Goal: Task Accomplishment & Management: Use online tool/utility

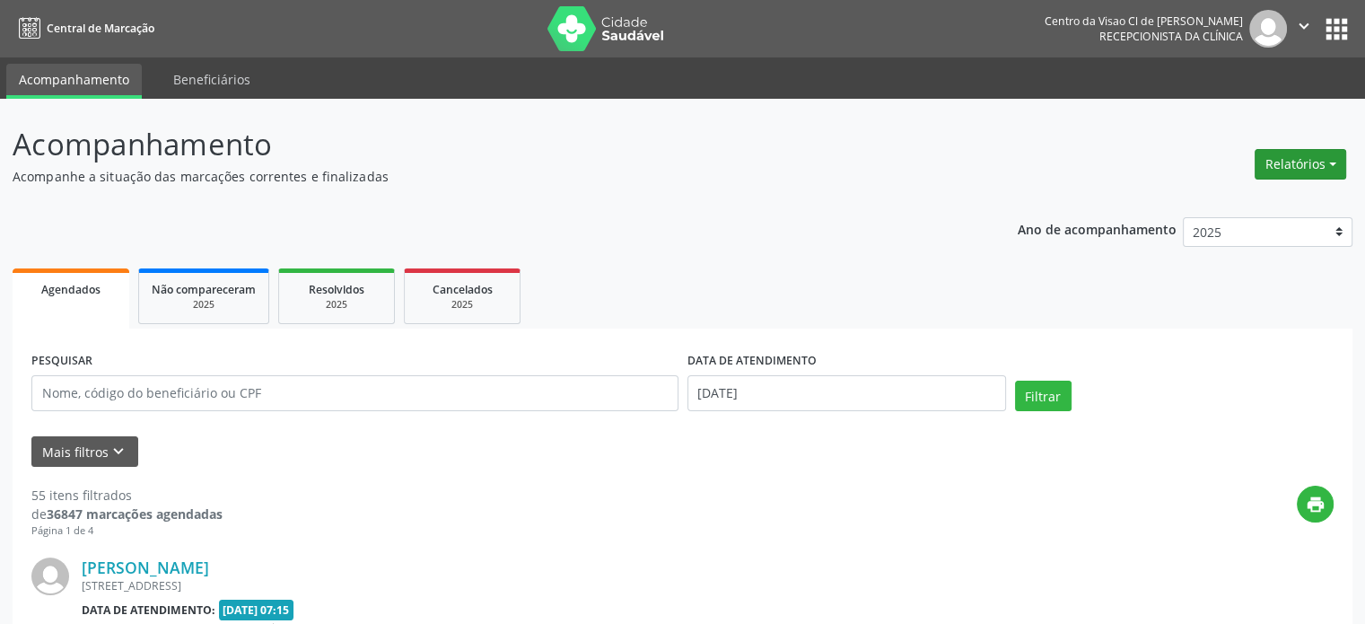
click at [1281, 157] on button "Relatórios" at bounding box center [1300, 164] width 92 height 31
click at [1227, 191] on link "Agendamentos" at bounding box center [1249, 202] width 193 height 25
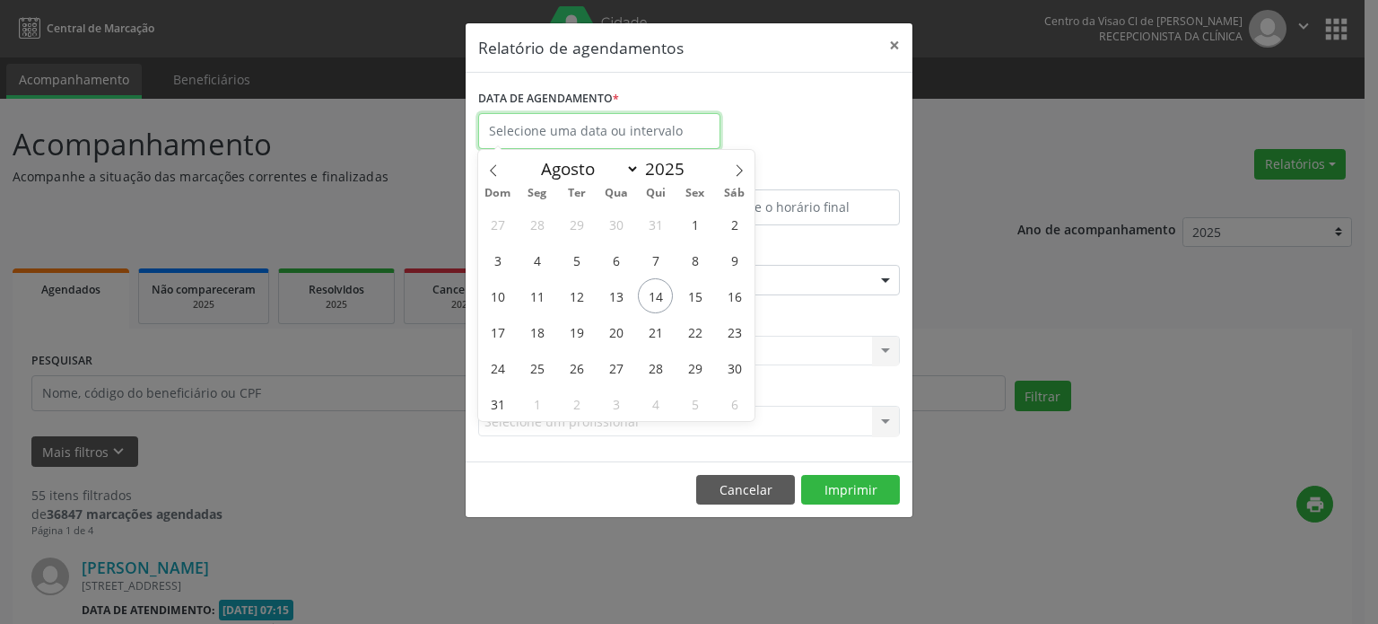
click at [656, 129] on input "text" at bounding box center [599, 131] width 242 height 36
click at [685, 287] on span "15" at bounding box center [694, 295] width 35 height 35
type input "[DATE]"
click at [685, 287] on span "15" at bounding box center [694, 295] width 35 height 35
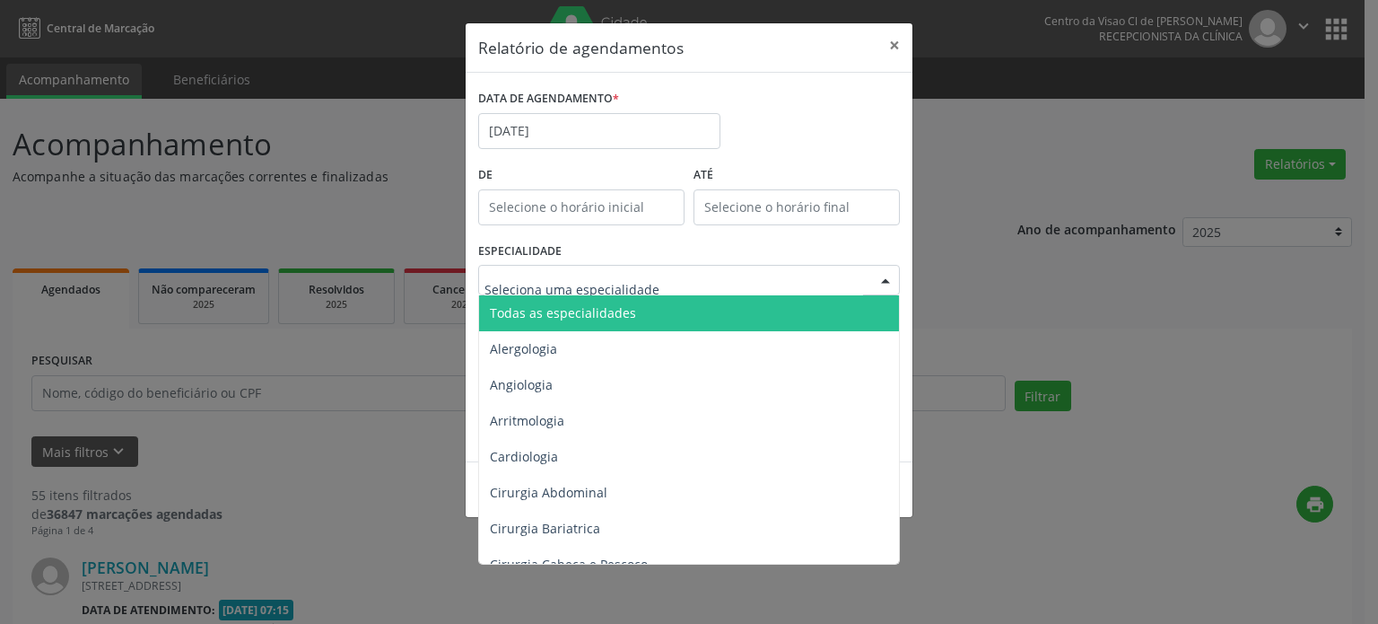
drag, startPoint x: 624, startPoint y: 276, endPoint x: 605, endPoint y: 265, distance: 22.2
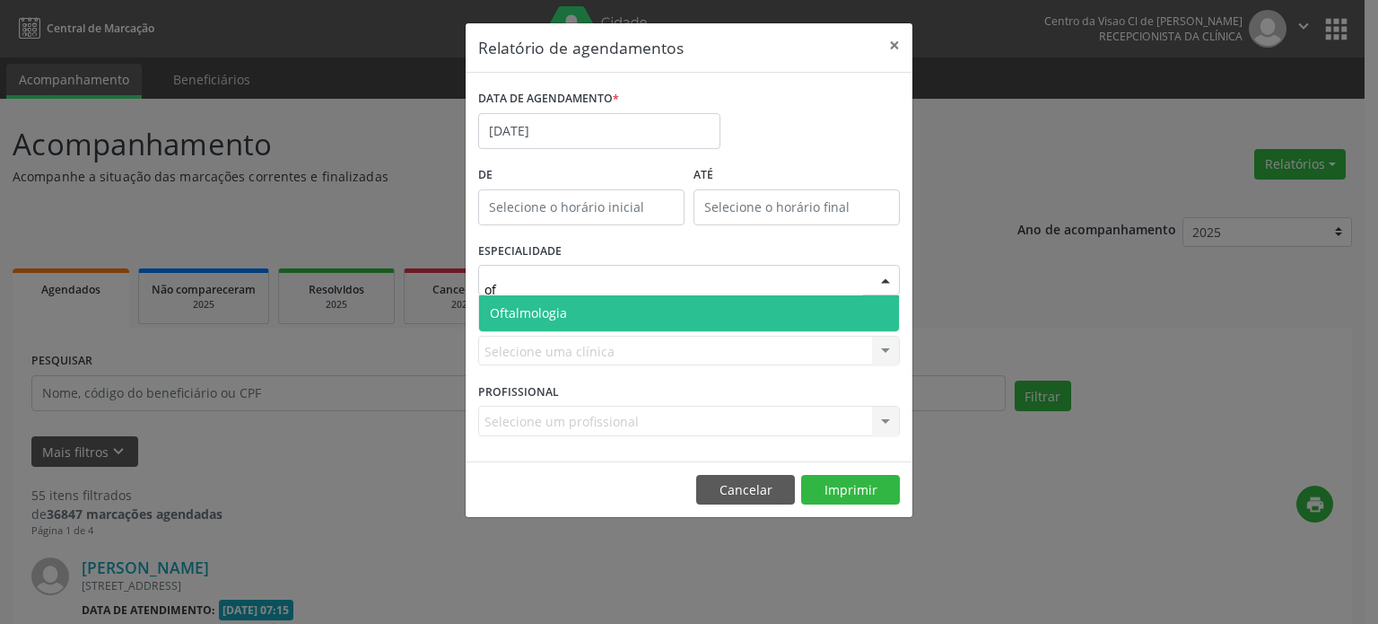
type input "oft"
click at [587, 317] on span "Oftalmologia" at bounding box center [689, 313] width 420 height 36
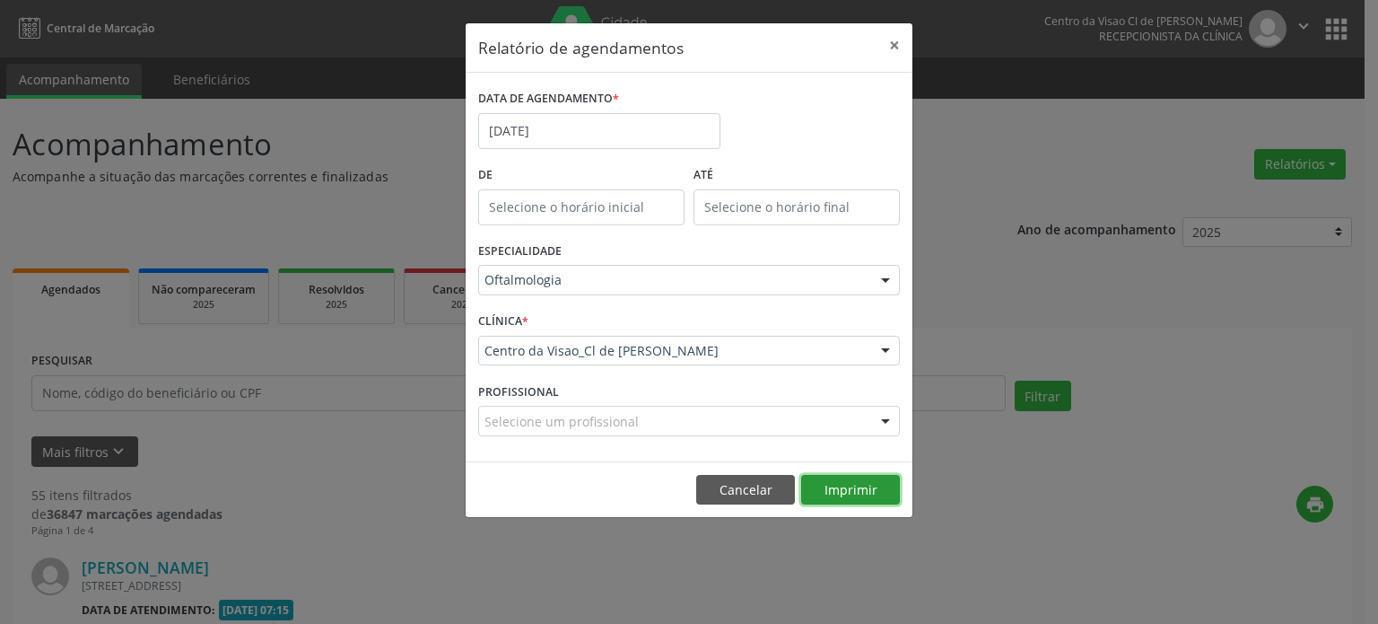
click at [861, 494] on button "Imprimir" at bounding box center [850, 490] width 99 height 31
